Goal: Task Accomplishment & Management: Complete application form

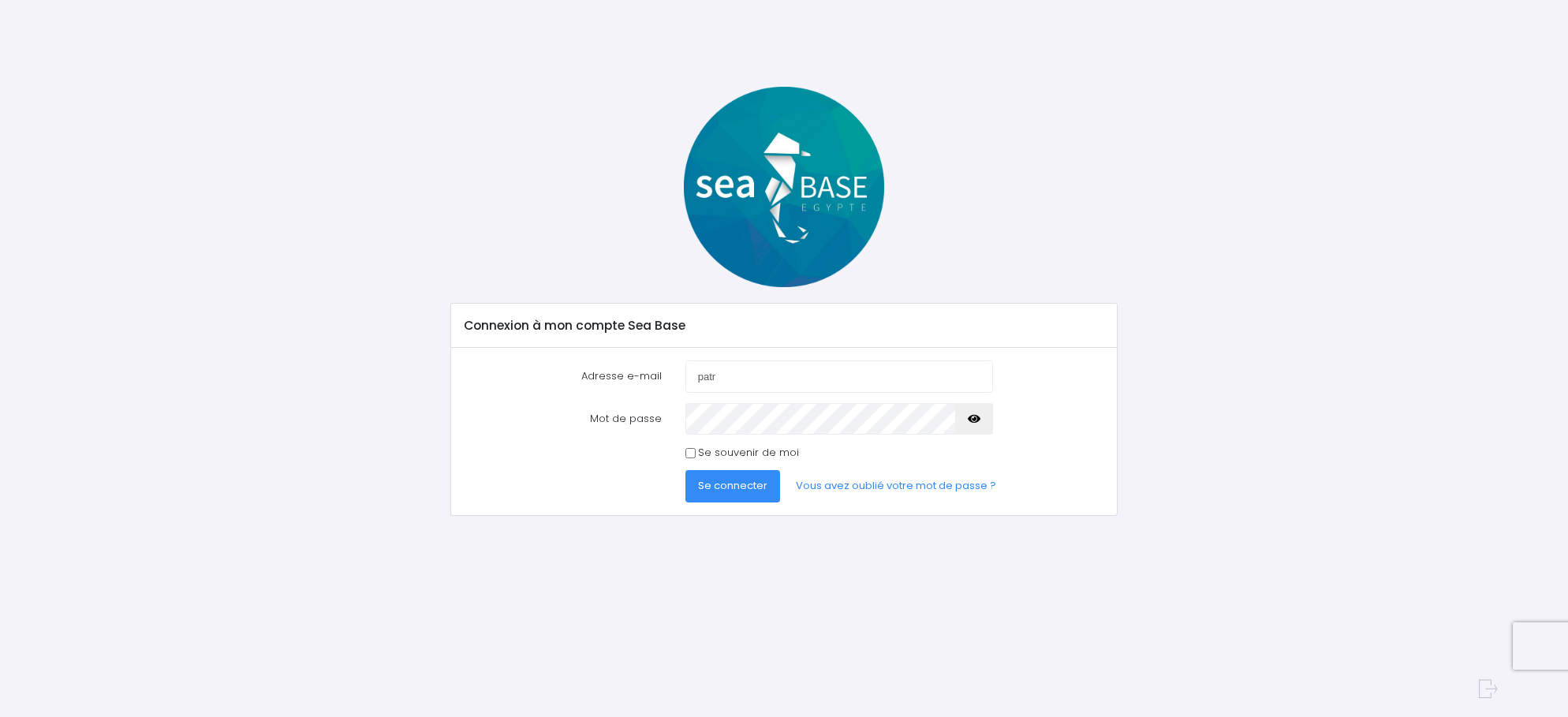
type input "[EMAIL_ADDRESS][DOMAIN_NAME]"
click at [746, 488] on span "Se connecter" at bounding box center [732, 485] width 69 height 15
click at [686, 450] on input "Se souvenir de moi" at bounding box center [690, 453] width 10 height 10
checkbox input "true"
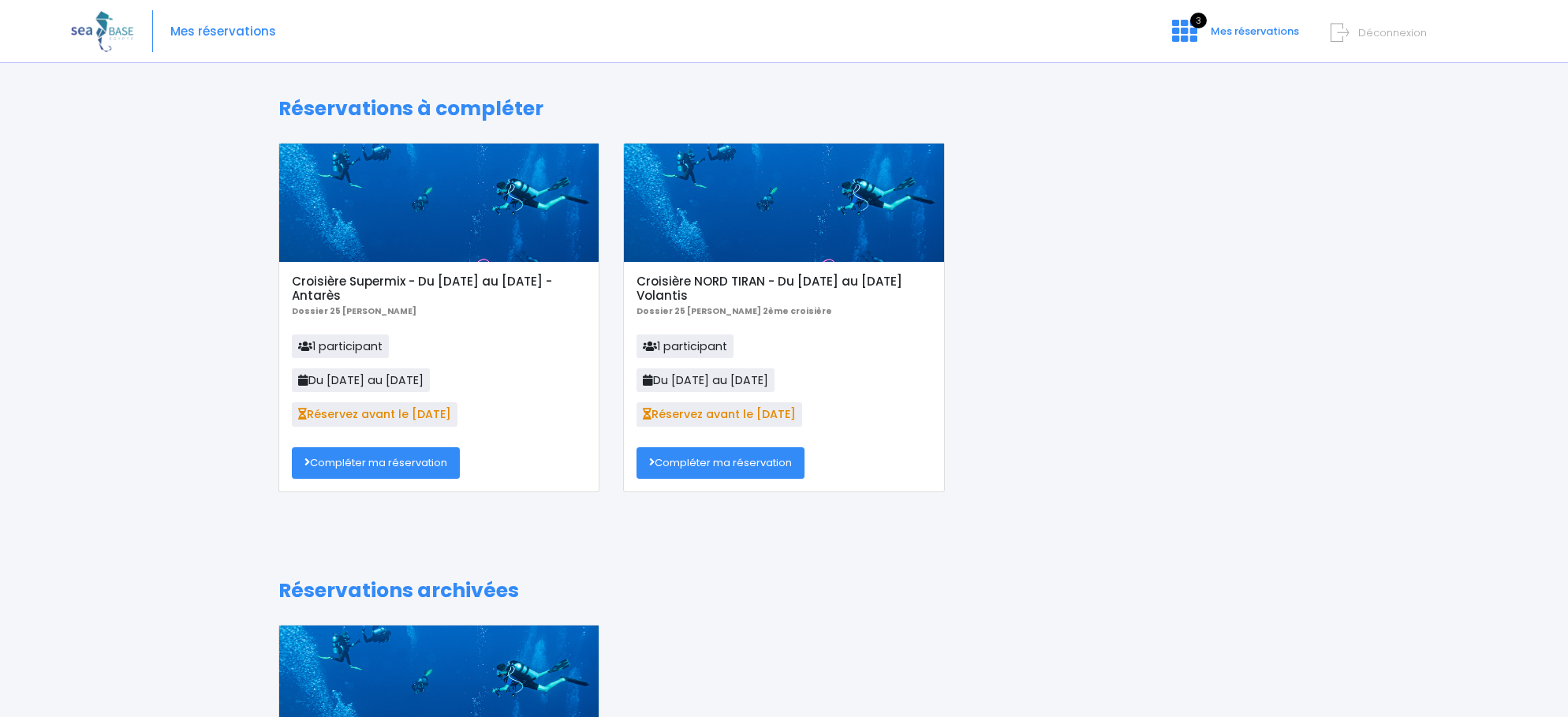
scroll to position [212, 0]
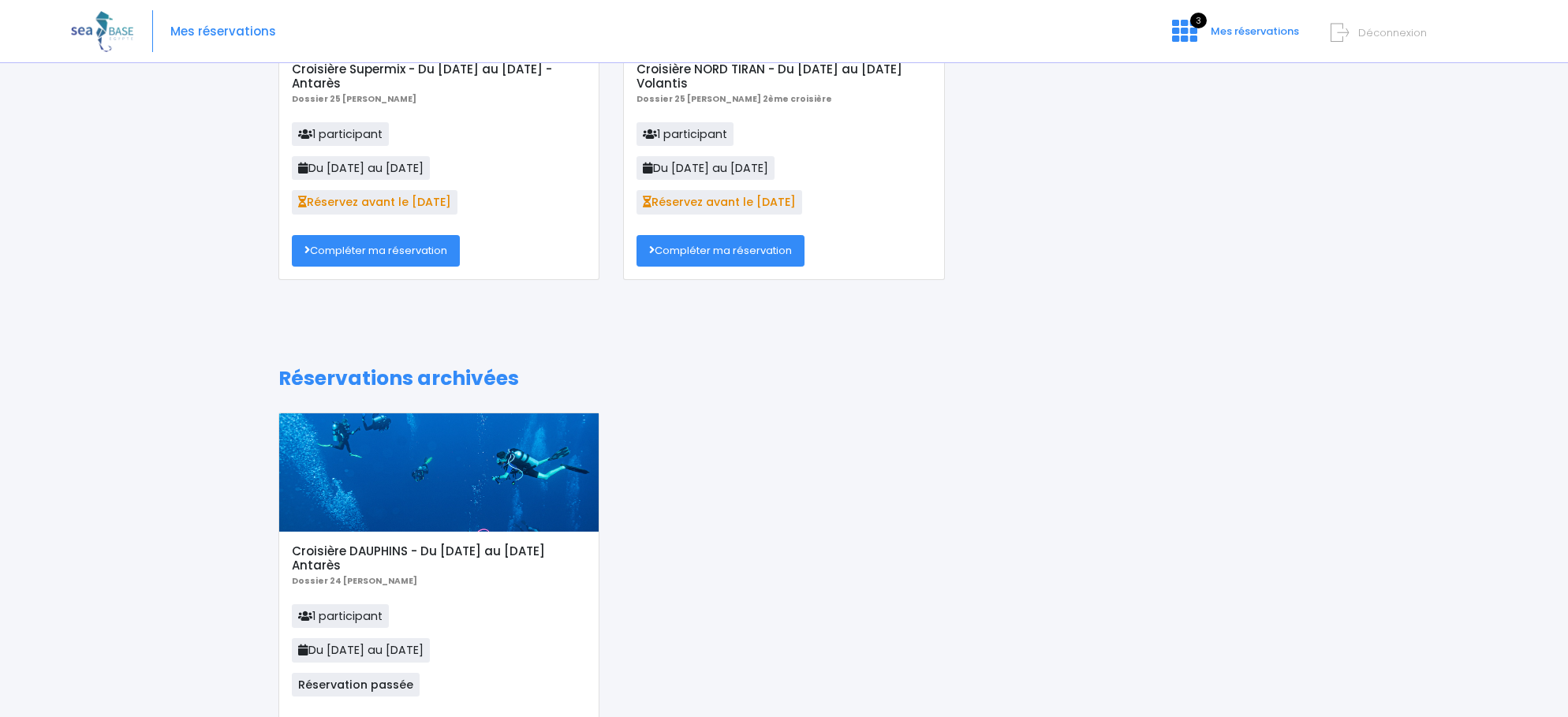
click at [395, 253] on link "Compléter ma réservation" at bounding box center [376, 250] width 168 height 31
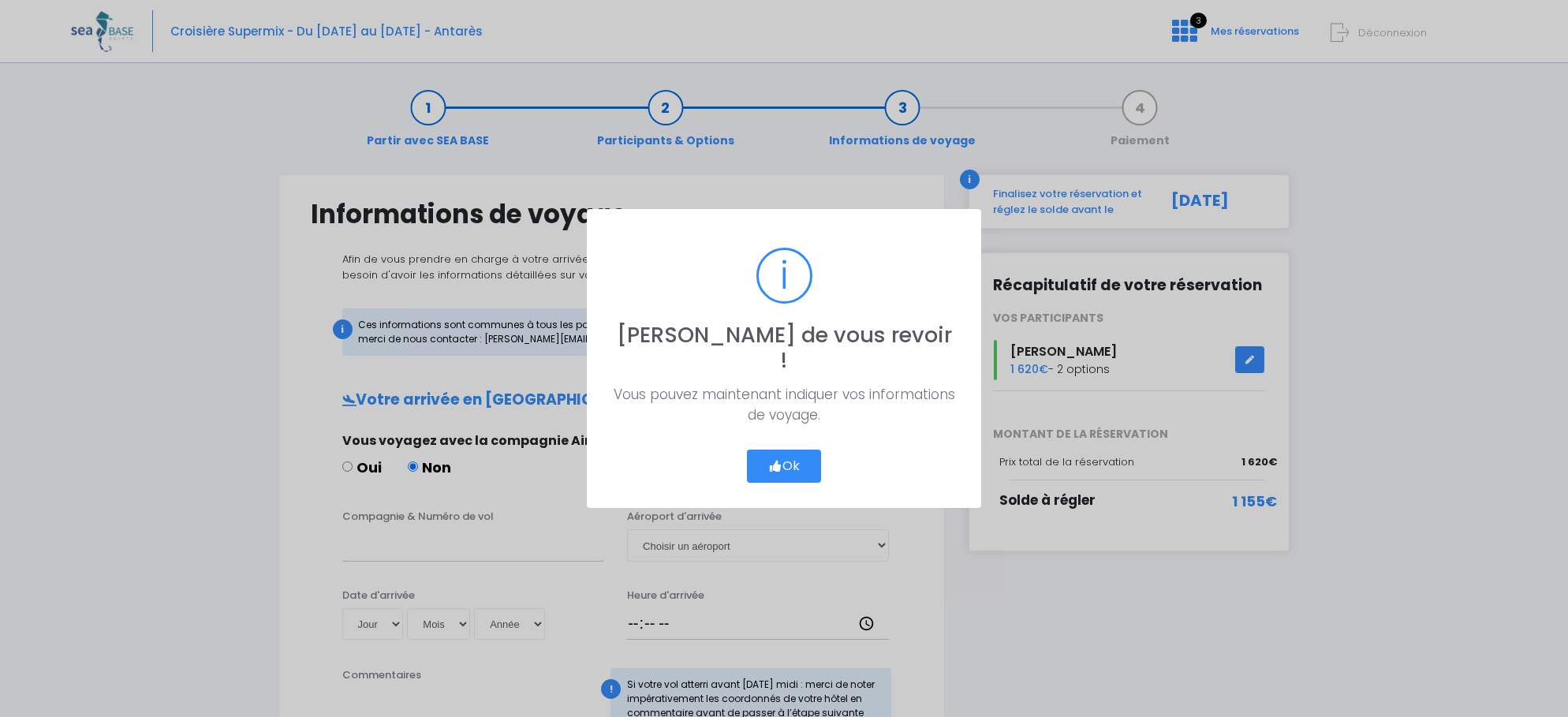
click at [793, 453] on button "Ok" at bounding box center [784, 466] width 74 height 33
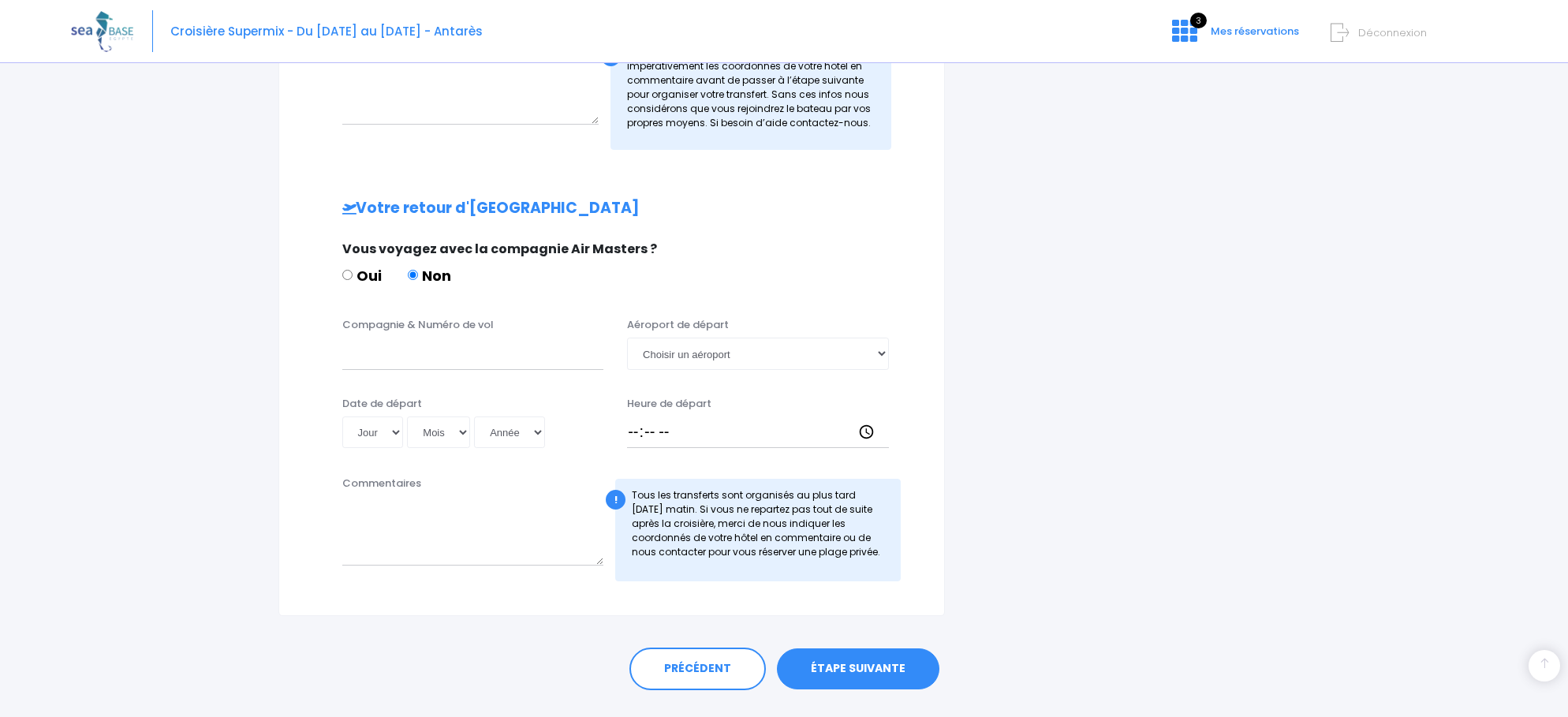
scroll to position [668, 0]
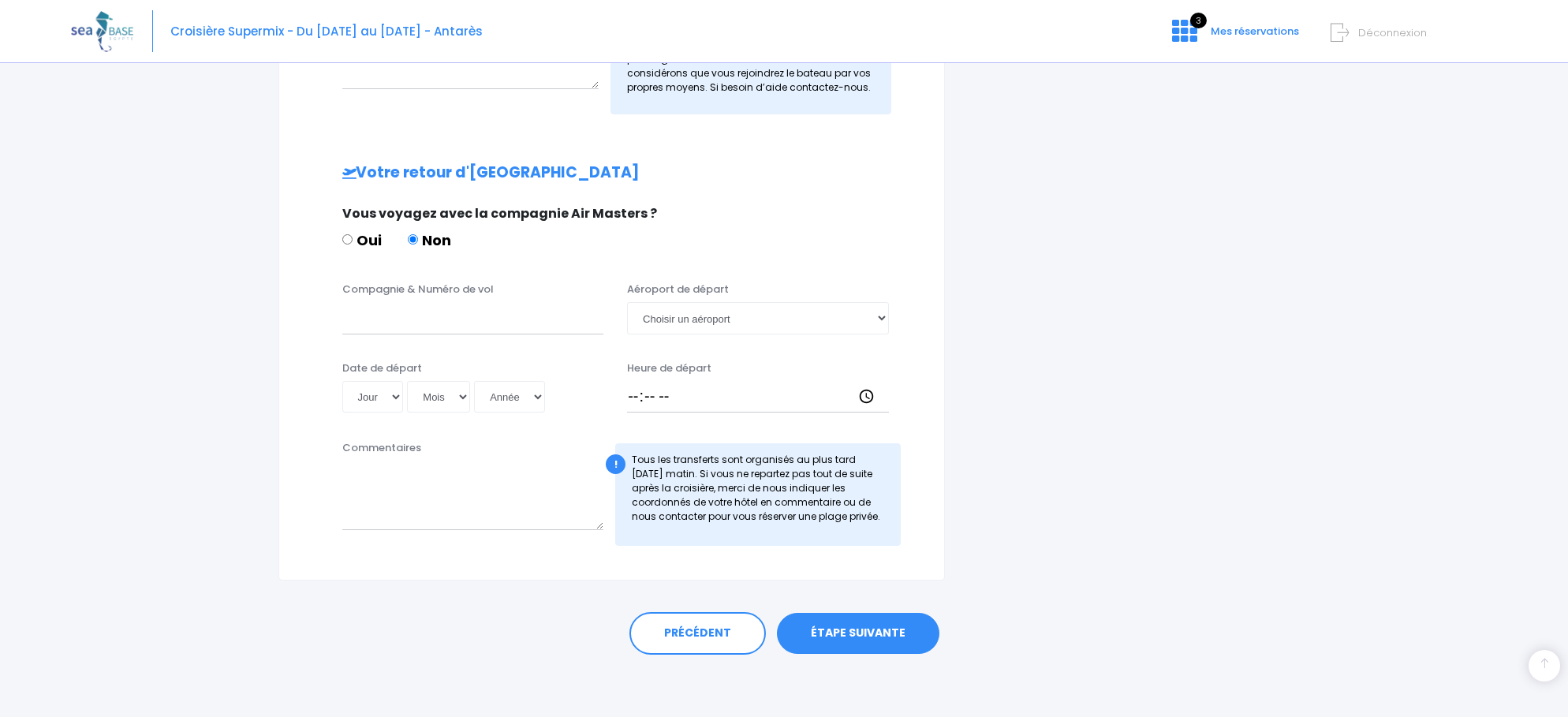
click at [860, 626] on link "ÉTAPE SUIVANTE" at bounding box center [858, 633] width 163 height 41
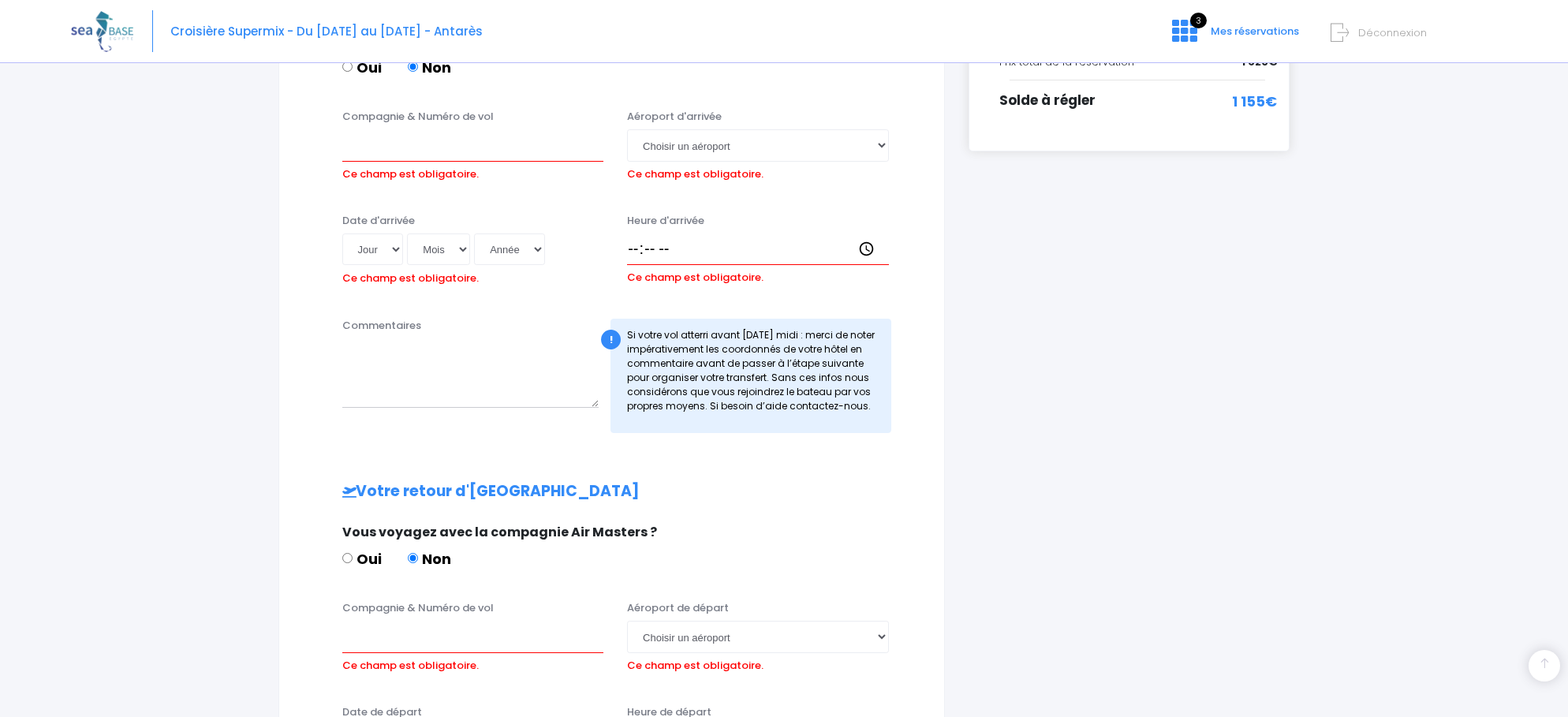
scroll to position [371, 0]
